Goal: Feedback & Contribution: Submit feedback/report problem

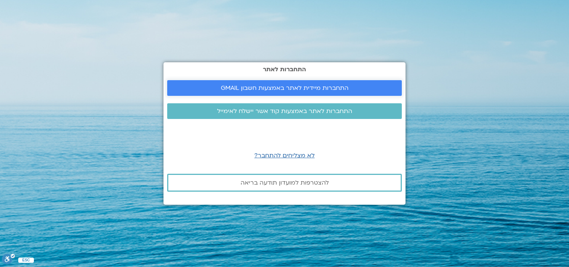
click at [319, 87] on span "התחברות מיידית לאתר באמצעות חשבון GMAIL" at bounding box center [285, 88] width 128 height 7
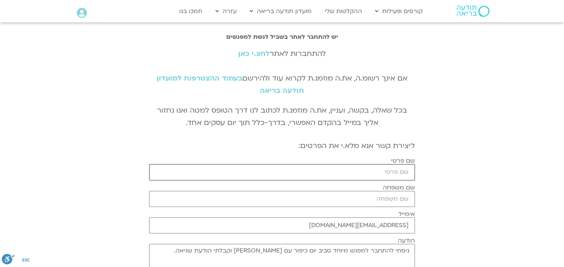
click at [404, 170] on input "שם פרטי" at bounding box center [282, 172] width 266 height 16
type input "בילי"
click at [407, 197] on input "שם משפחה" at bounding box center [282, 199] width 266 height 16
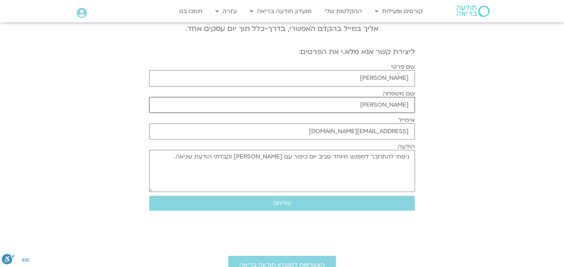
scroll to position [112, 0]
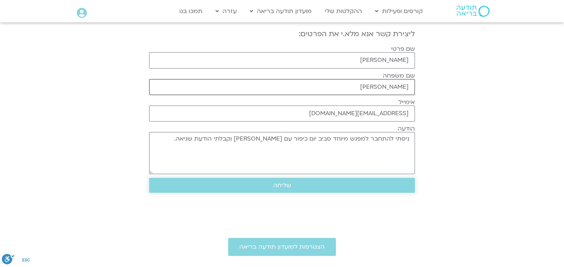
type input "דובב שור"
click at [288, 186] on span "שליחה" at bounding box center [282, 185] width 18 height 7
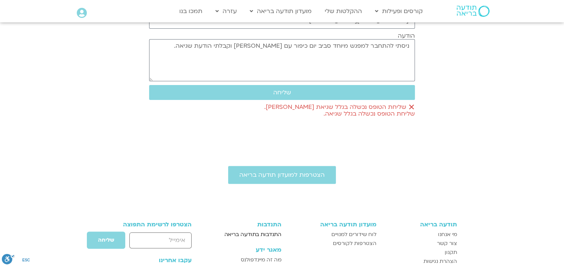
scroll to position [224, 0]
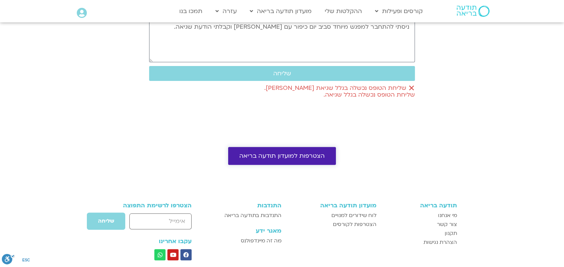
click at [291, 153] on span "הצטרפות למועדון תודעה בריאה" at bounding box center [281, 155] width 85 height 7
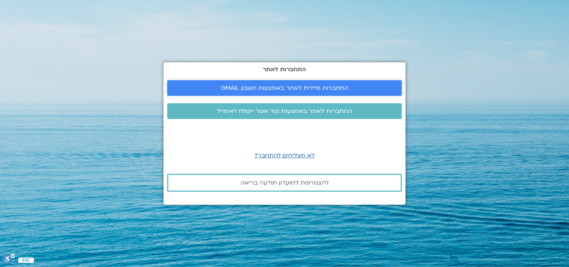
click at [288, 85] on span "התחברות מיידית לאתר באמצעות חשבון GMAIL" at bounding box center [285, 88] width 128 height 7
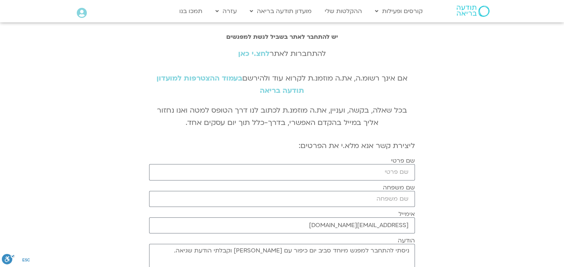
click at [254, 54] on link "לחצ.י כאן" at bounding box center [253, 54] width 31 height 10
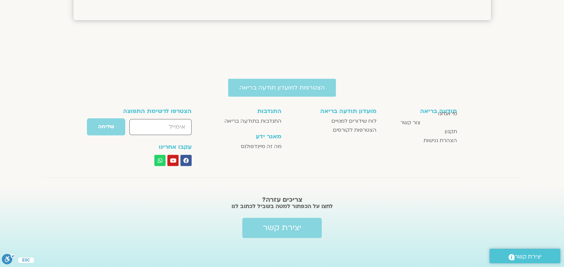
scroll to position [757, 0]
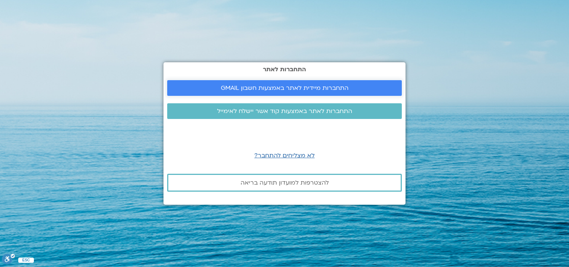
click at [281, 86] on span "התחברות מיידית לאתר באמצעות חשבון GMAIL" at bounding box center [285, 88] width 128 height 7
click at [280, 155] on span "לא מצליחים להתחבר?" at bounding box center [284, 155] width 60 height 8
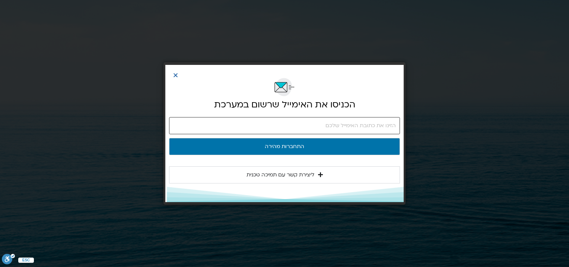
click at [264, 123] on input "email" at bounding box center [284, 125] width 231 height 17
type input "[EMAIL_ADDRESS][DOMAIN_NAME]"
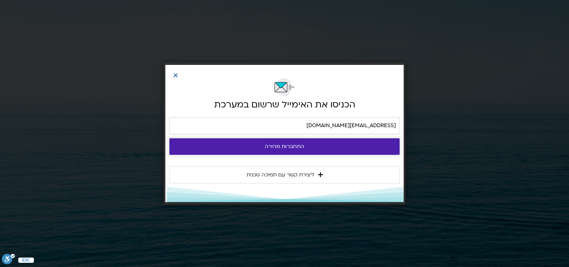
click at [286, 146] on button "התחברות מהירה" at bounding box center [284, 146] width 231 height 17
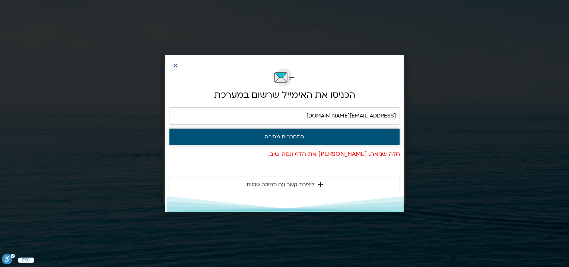
click at [279, 137] on button "התחברות מהירה" at bounding box center [284, 136] width 231 height 17
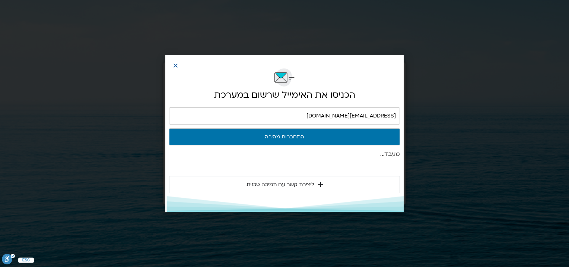
drag, startPoint x: 285, startPoint y: 214, endPoint x: 267, endPoint y: 203, distance: 21.1
click at [283, 213] on div "הכניסו את האימייל שרשום במערכת bilidovev@gmail.com התחברות מהירה מעבד... ליצירת…" at bounding box center [284, 133] width 569 height 267
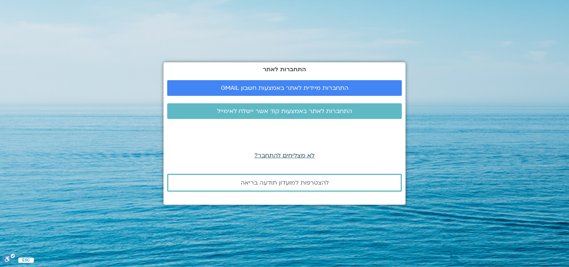
click at [295, 153] on span "לא מצליחים להתחבר?" at bounding box center [284, 155] width 60 height 8
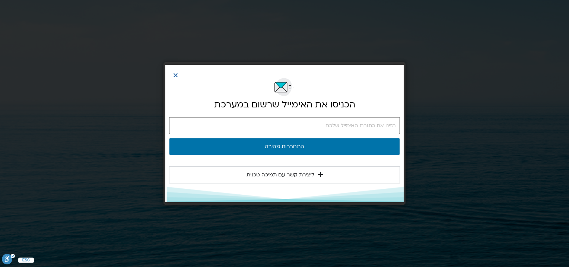
click at [326, 125] on input "email" at bounding box center [284, 125] width 231 height 17
type input "[EMAIL_ADDRESS][DOMAIN_NAME]"
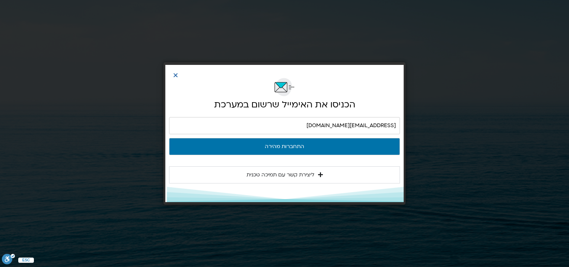
click at [298, 174] on span "ליצירת קשר עם תמיכה טכנית" at bounding box center [281, 174] width 68 height 9
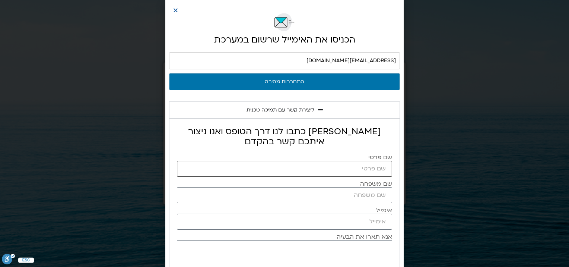
click at [327, 167] on input "שם פרטי" at bounding box center [284, 169] width 215 height 16
type input "בילי דובב שור"
click at [344, 193] on input "שם משפחה" at bounding box center [284, 195] width 215 height 16
type input "דובב שור"
click at [365, 218] on input "אימייל" at bounding box center [284, 221] width 215 height 16
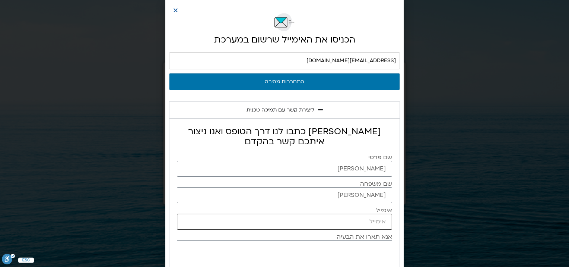
type input "[EMAIL_ADDRESS][DOMAIN_NAME]"
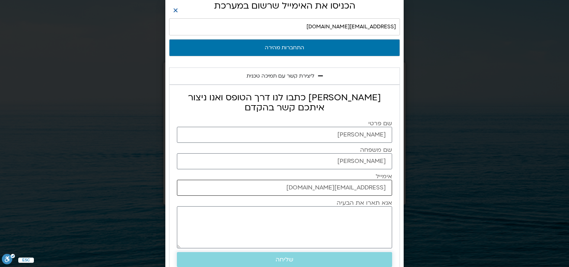
scroll to position [75, 0]
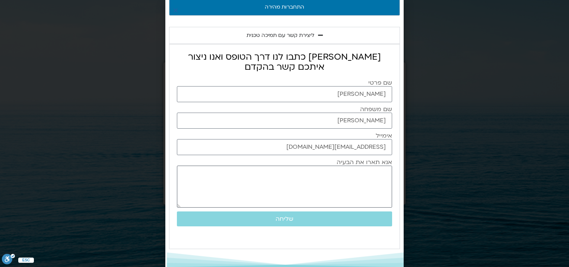
click at [353, 175] on textarea "אנא תארו את הבעיה" at bounding box center [284, 186] width 215 height 42
type textarea "לא מצליחה להתחבר"
click at [310, 219] on span "שליחה" at bounding box center [284, 218] width 197 height 7
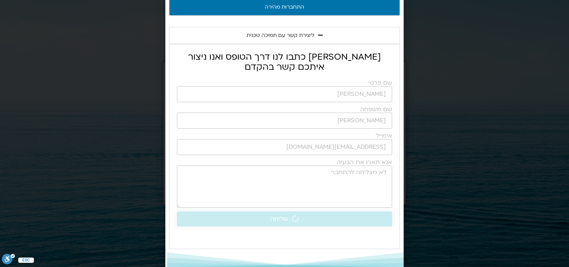
scroll to position [89, 0]
